Goal: Register for event/course

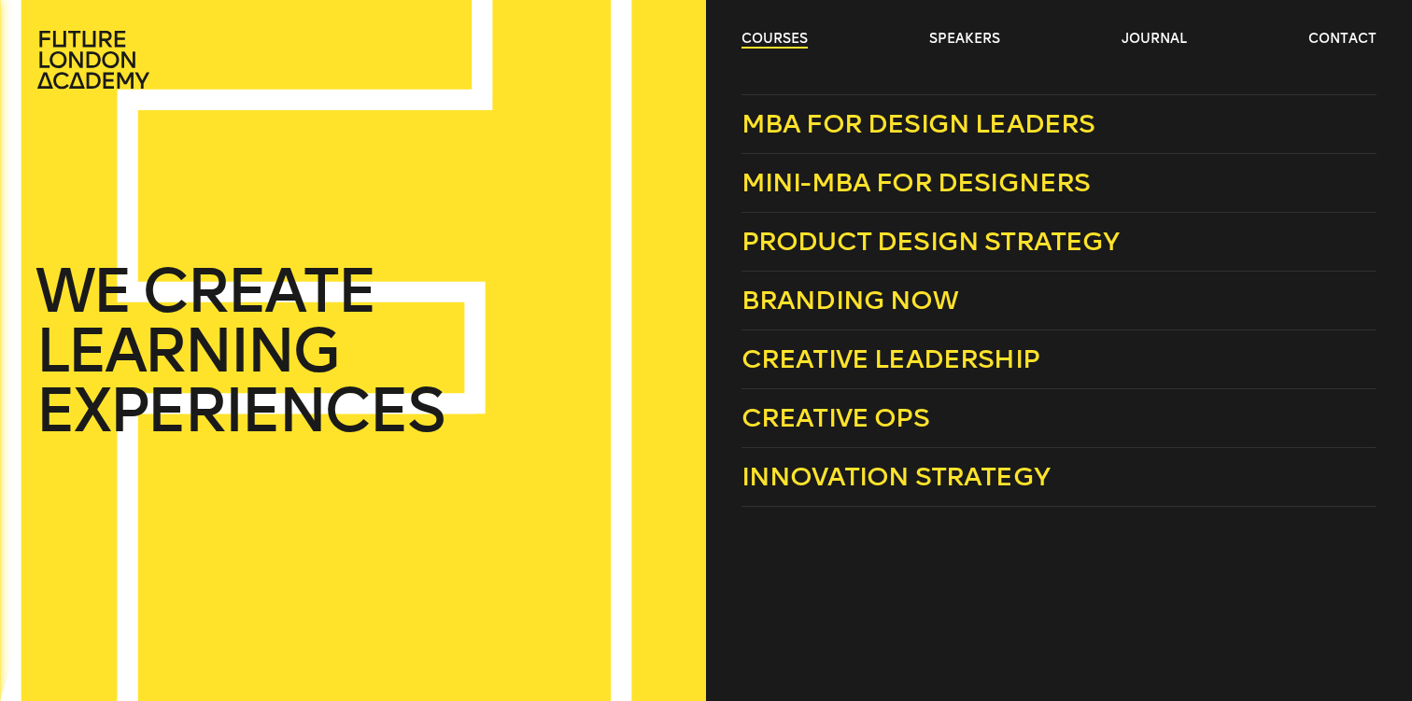
click at [768, 38] on link "courses" at bounding box center [774, 39] width 66 height 19
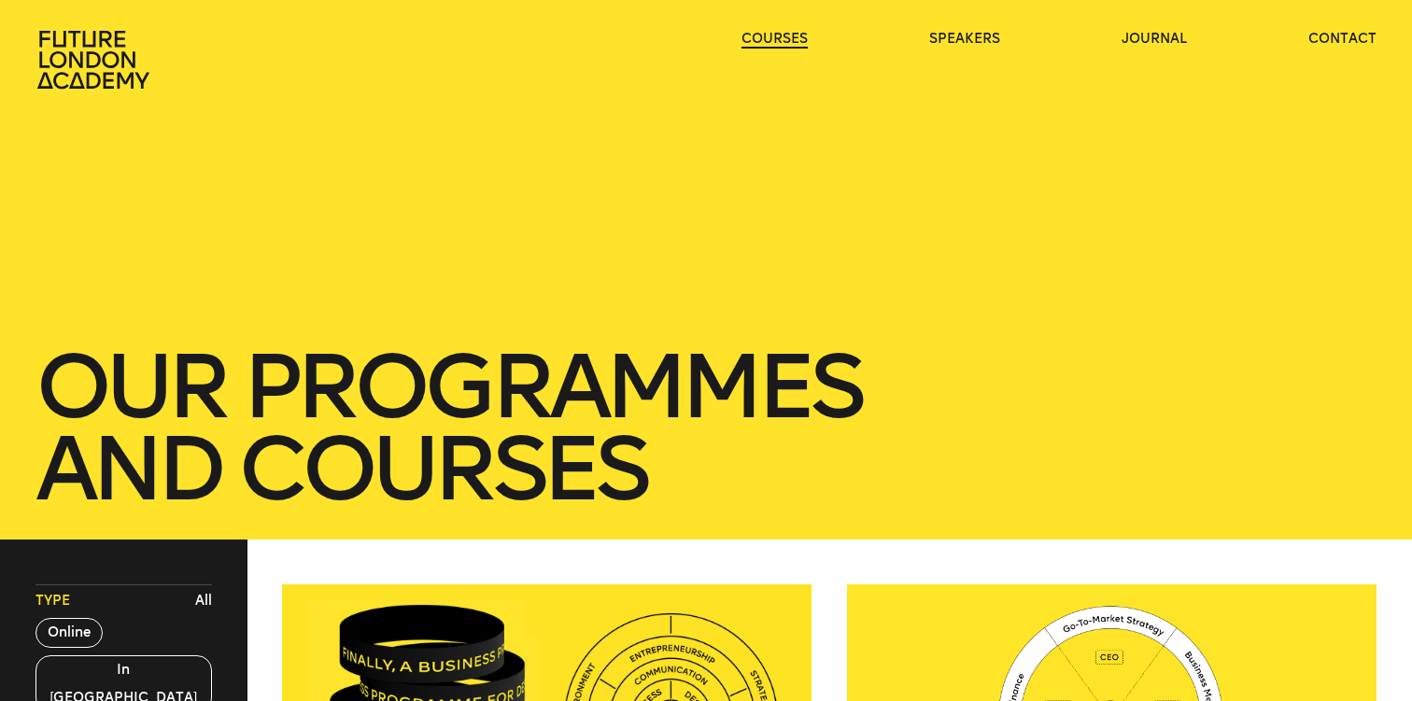
click at [782, 39] on link "courses" at bounding box center [774, 39] width 66 height 19
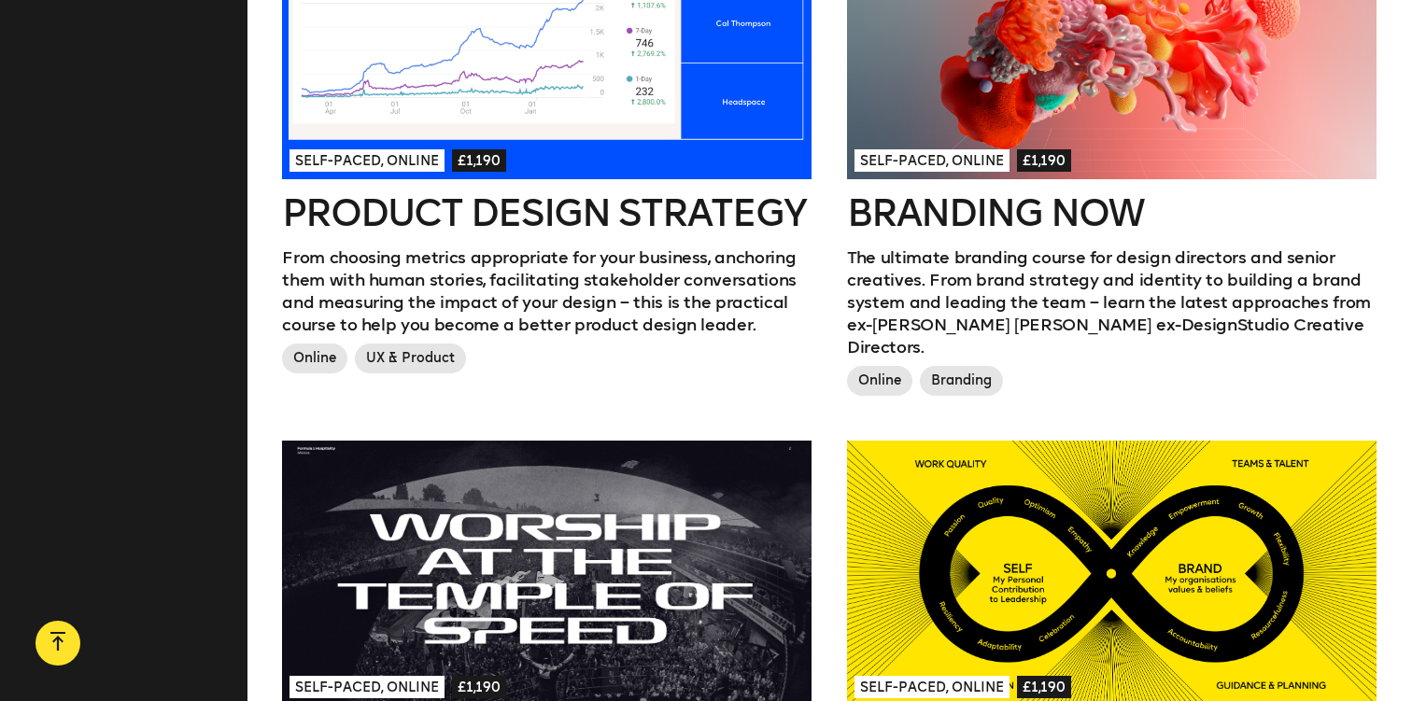
scroll to position [1173, 0]
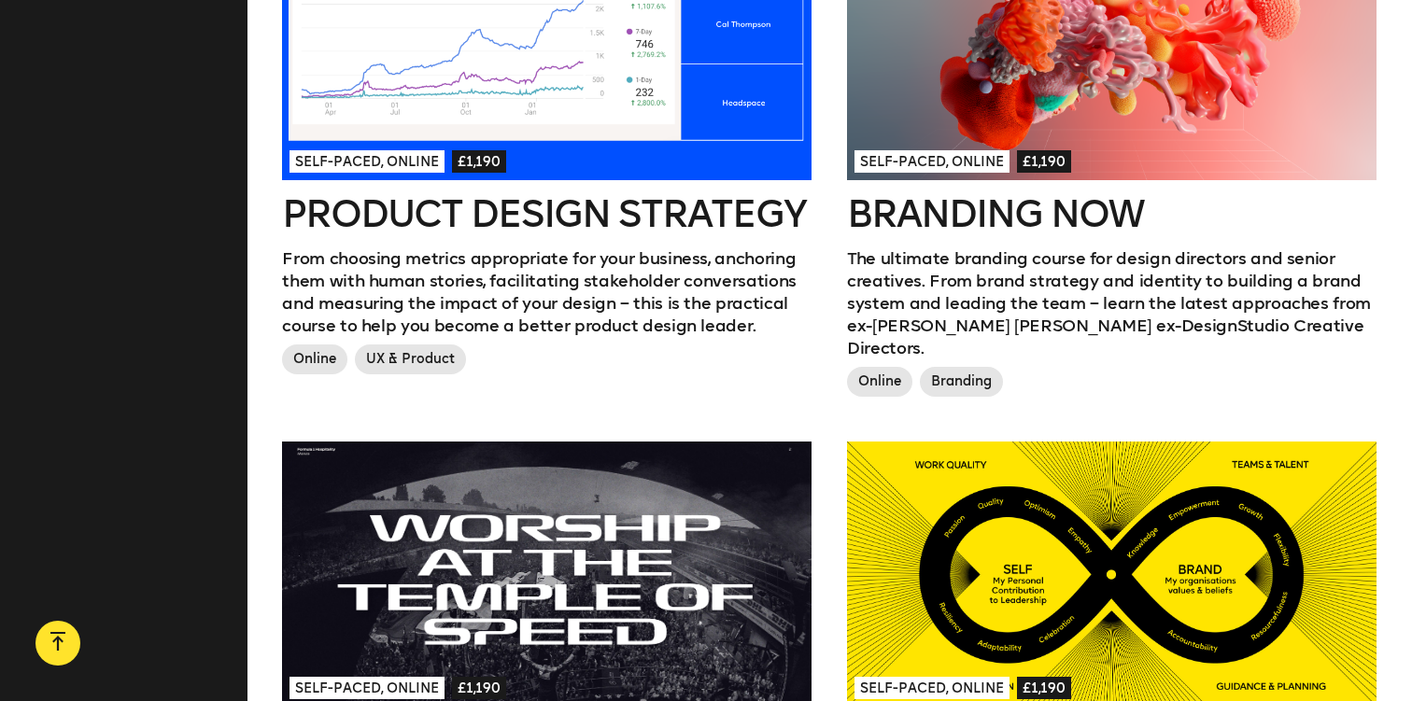
click at [994, 75] on div at bounding box center [1111, 48] width 529 height 265
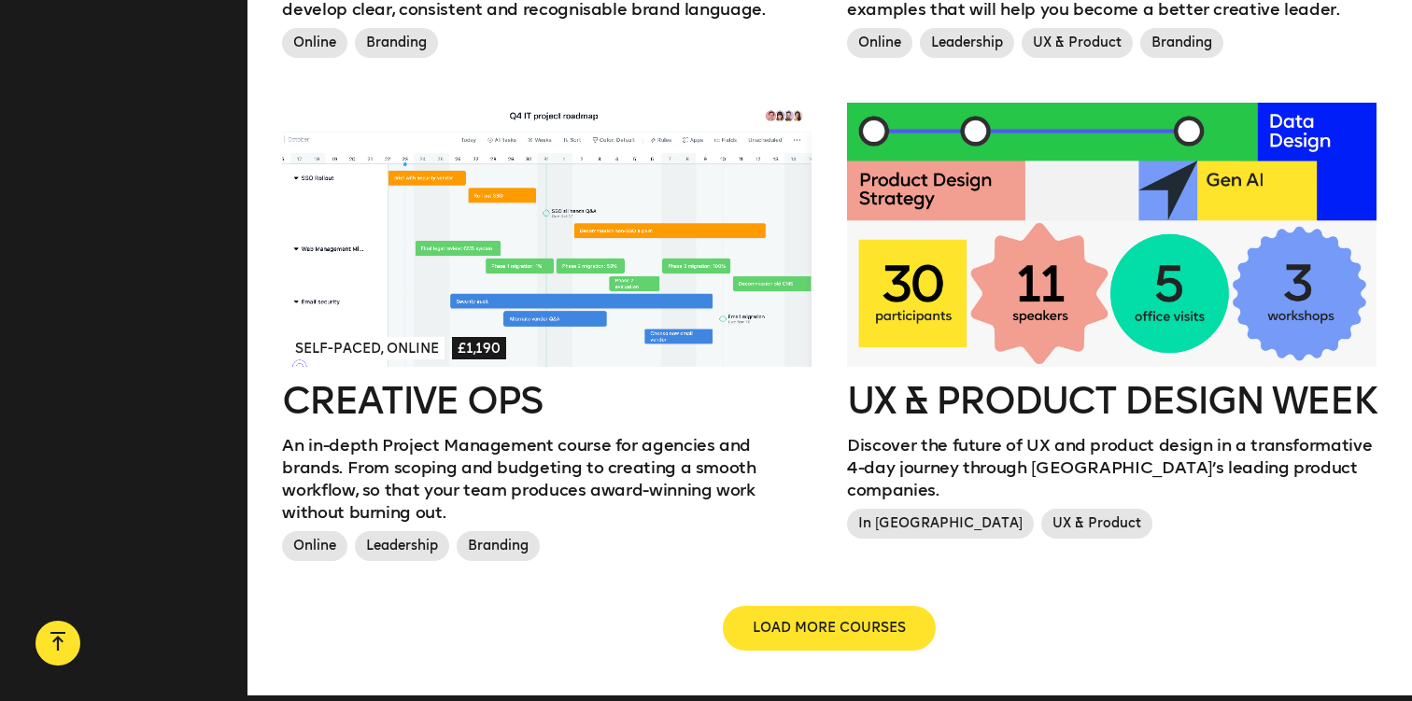
scroll to position [2019, 0]
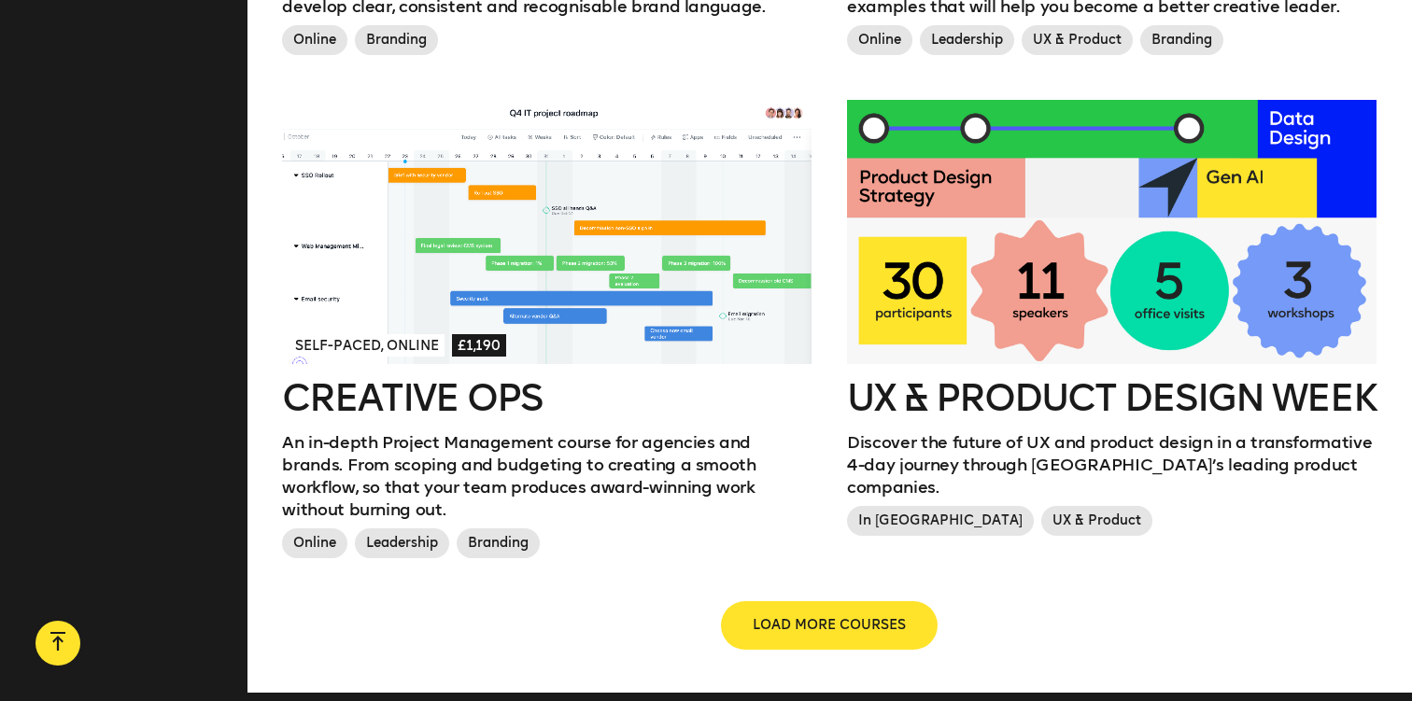
click at [807, 603] on button "LOAD MORE COURSES" at bounding box center [829, 625] width 213 height 45
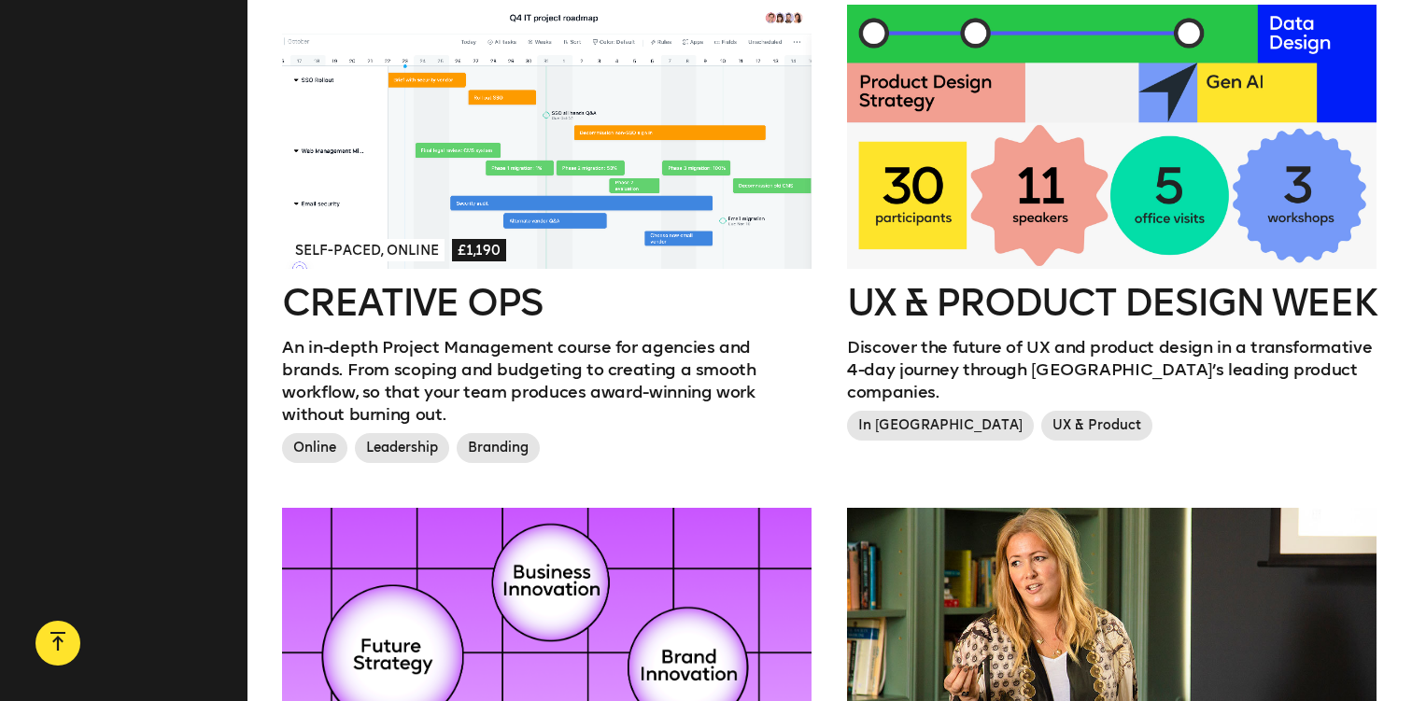
scroll to position [413, 0]
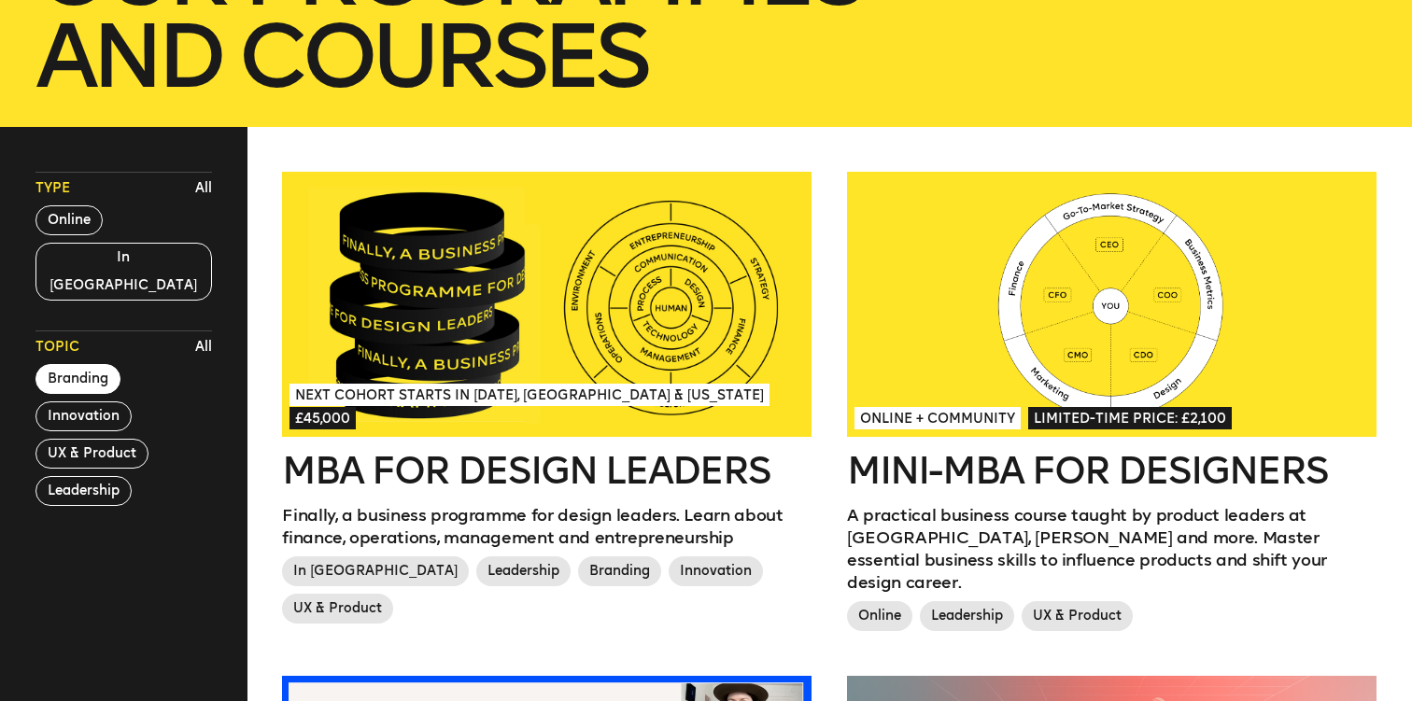
click at [84, 364] on button "Branding" at bounding box center [77, 379] width 85 height 30
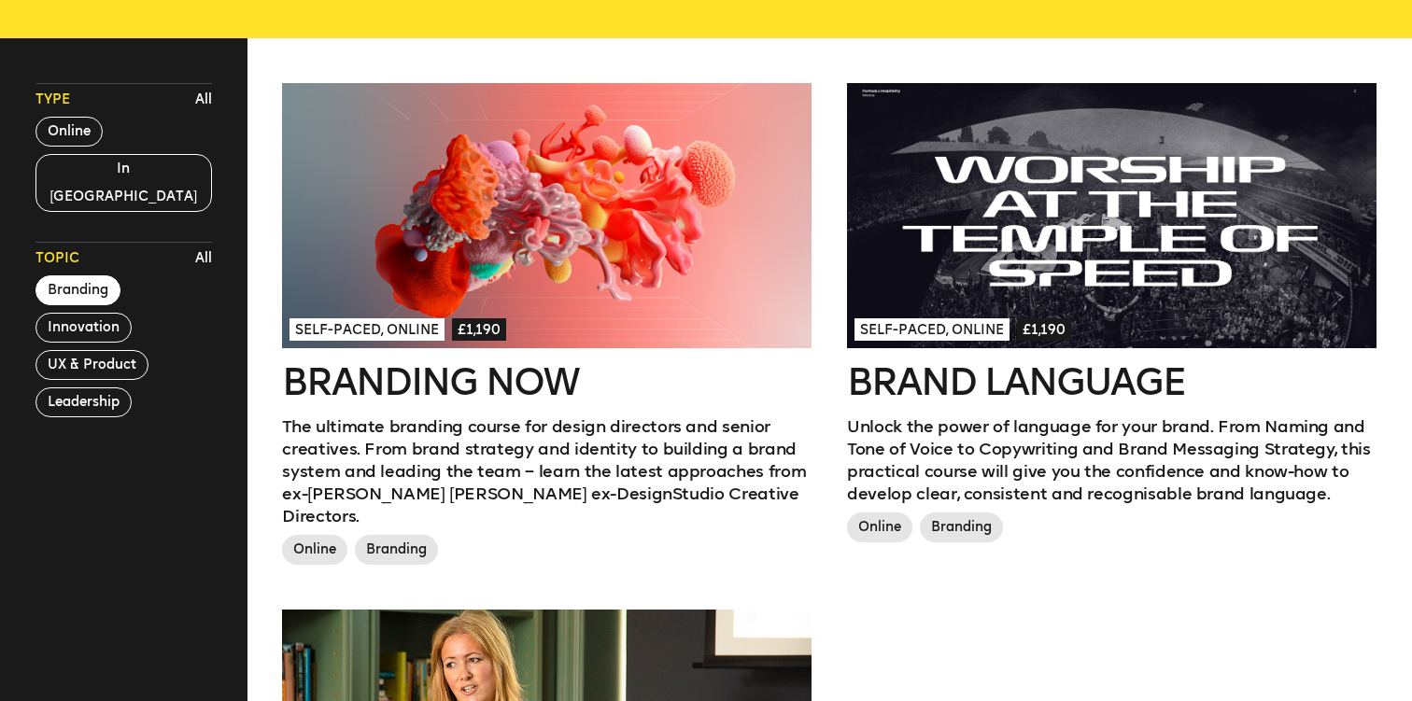
scroll to position [499, 0]
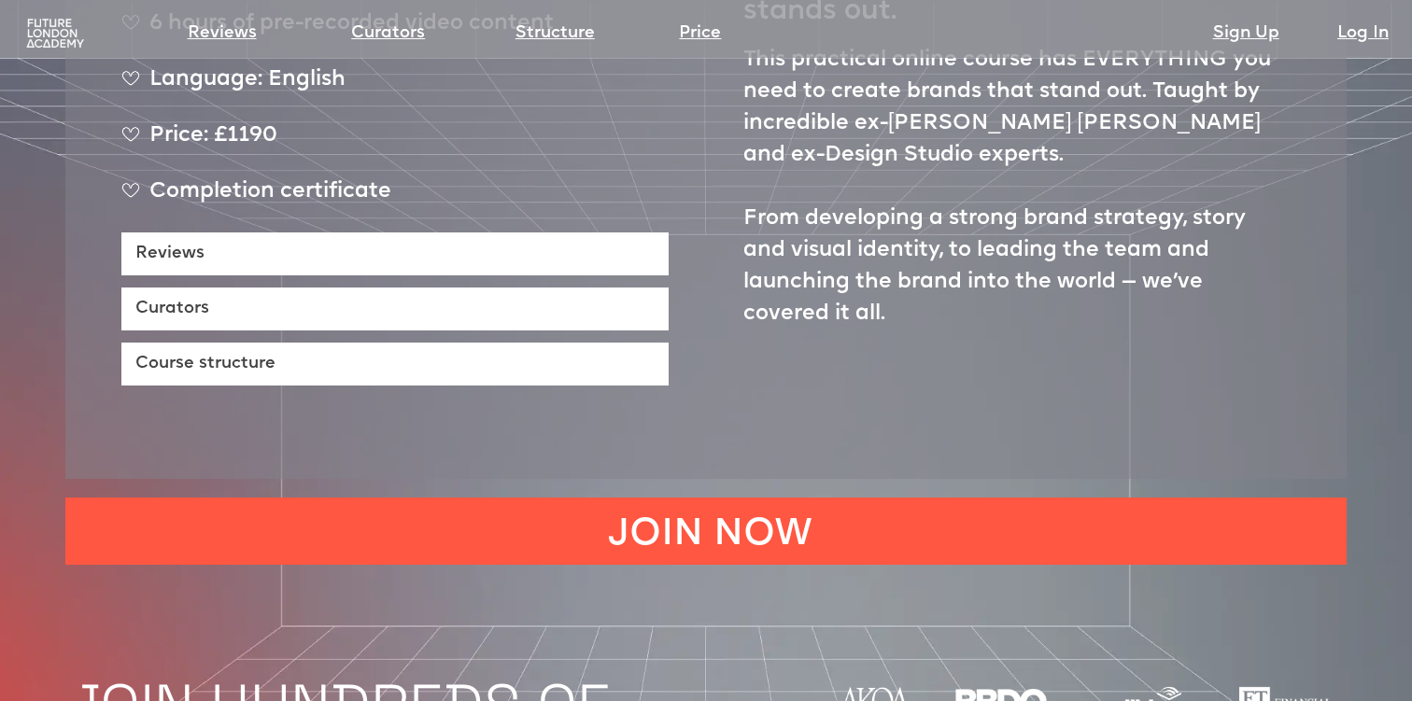
scroll to position [1072, 0]
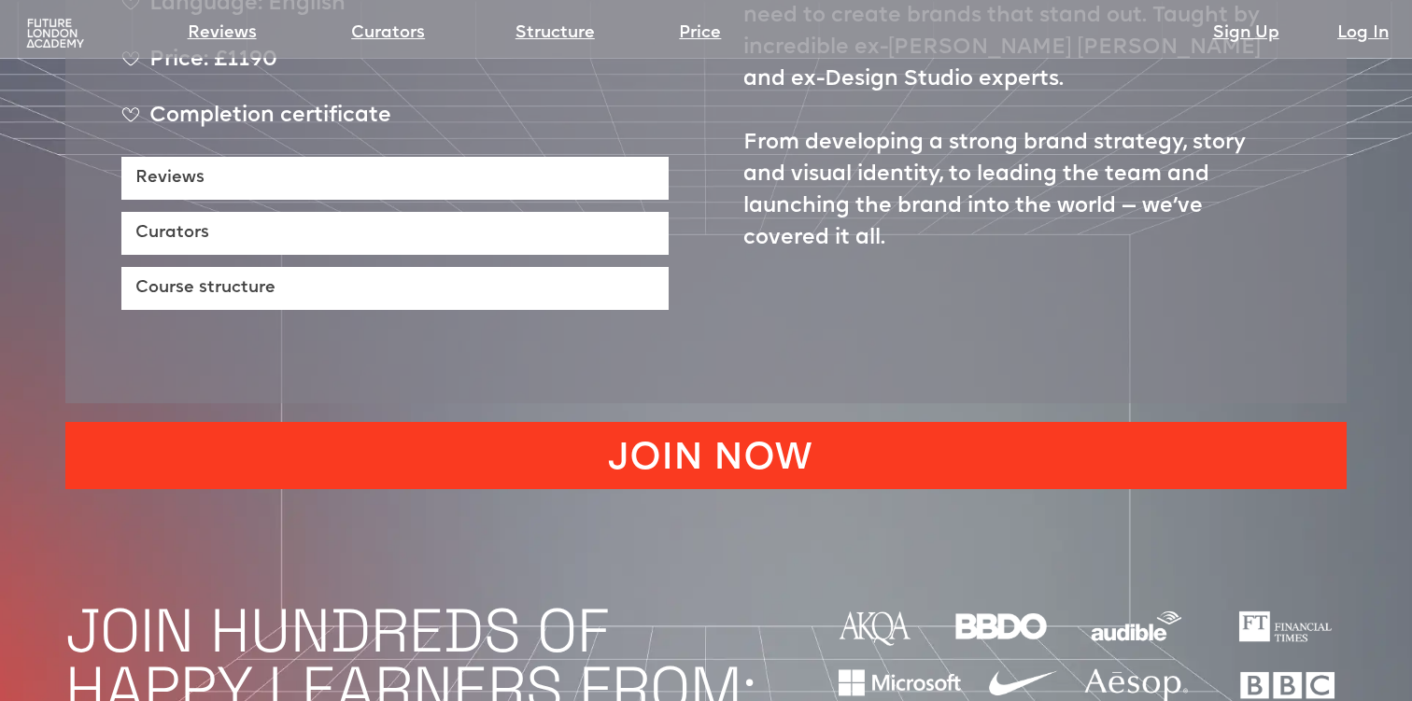
click at [687, 422] on link "JOIN NOW" at bounding box center [705, 455] width 1281 height 67
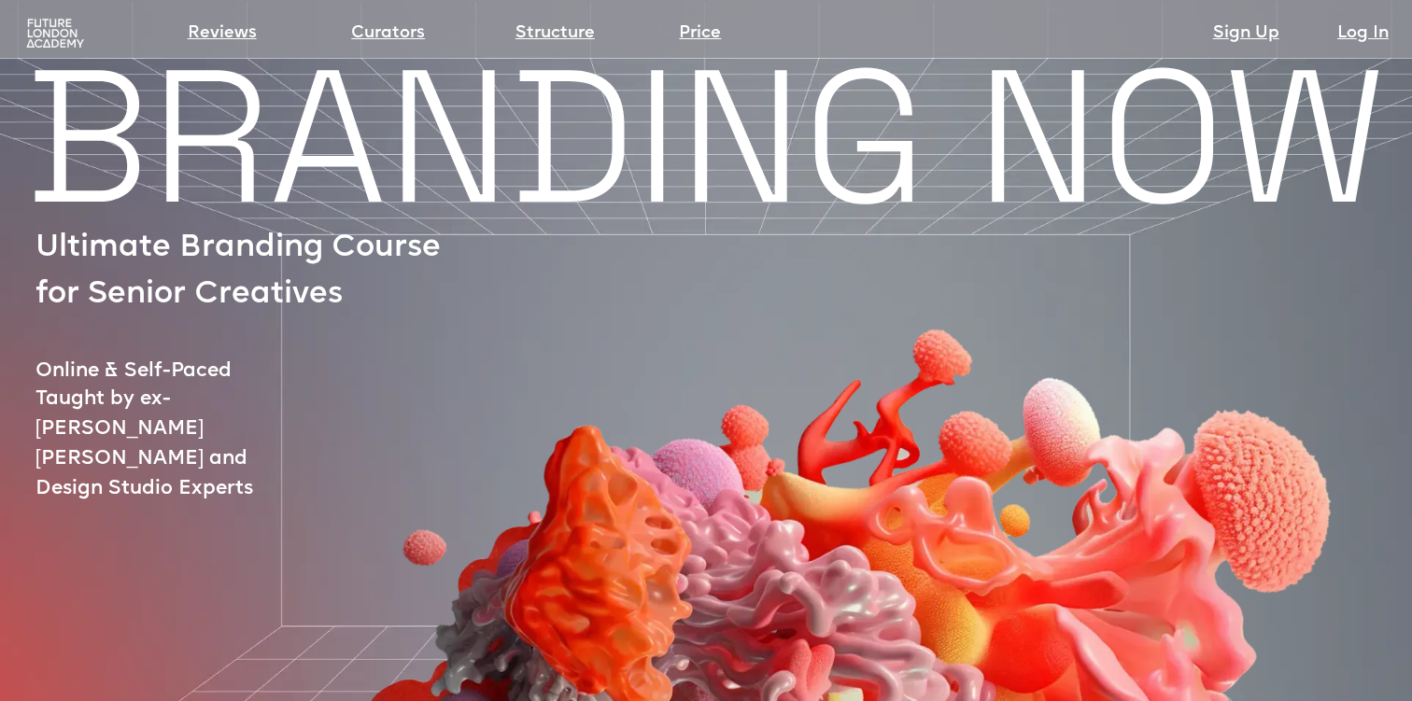
scroll to position [30, 0]
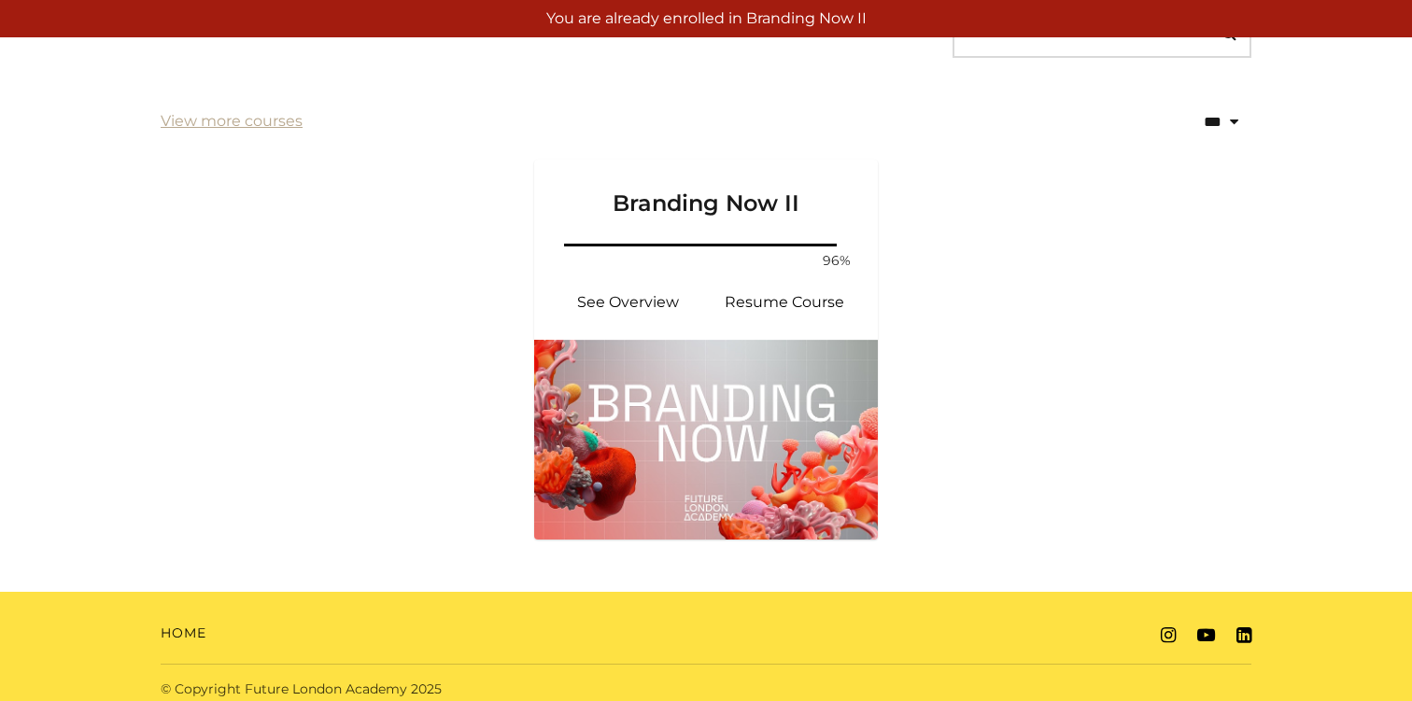
scroll to position [369, 0]
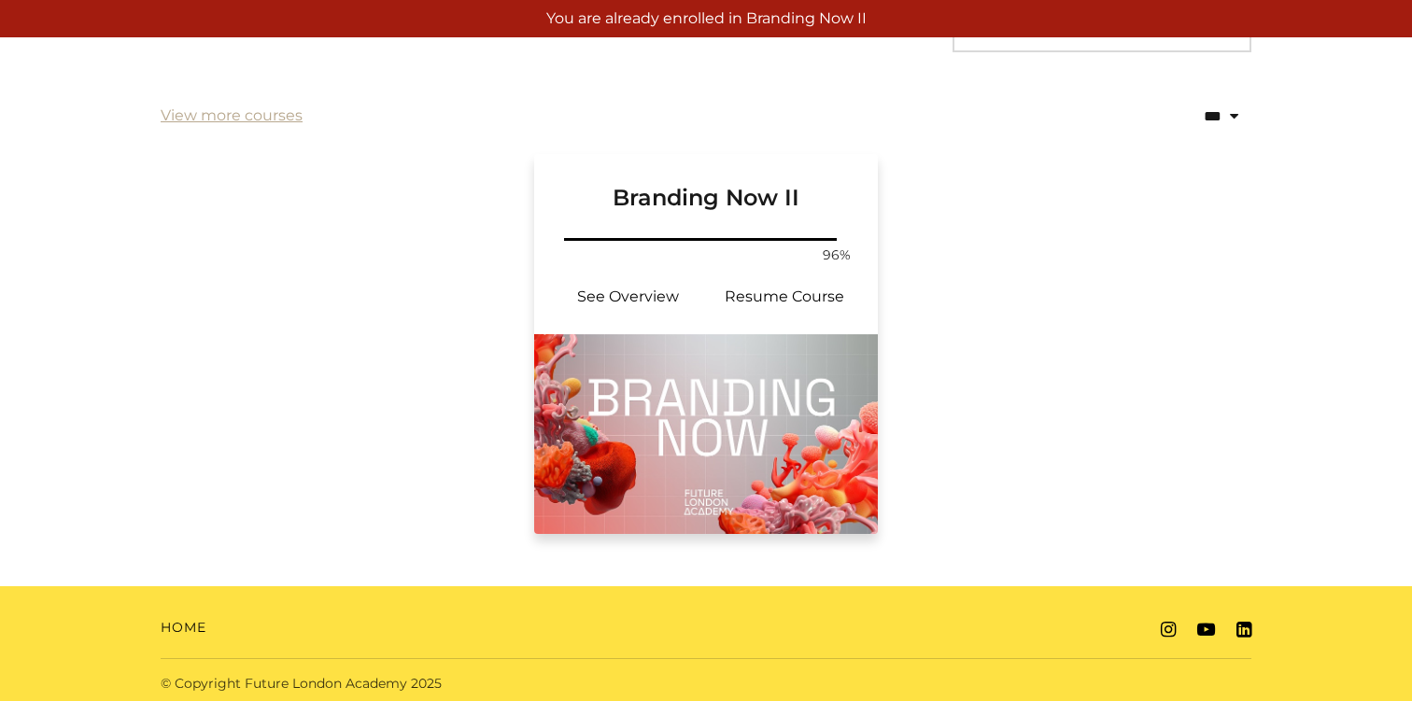
click at [671, 445] on img at bounding box center [706, 434] width 344 height 200
